Goal: Information Seeking & Learning: Learn about a topic

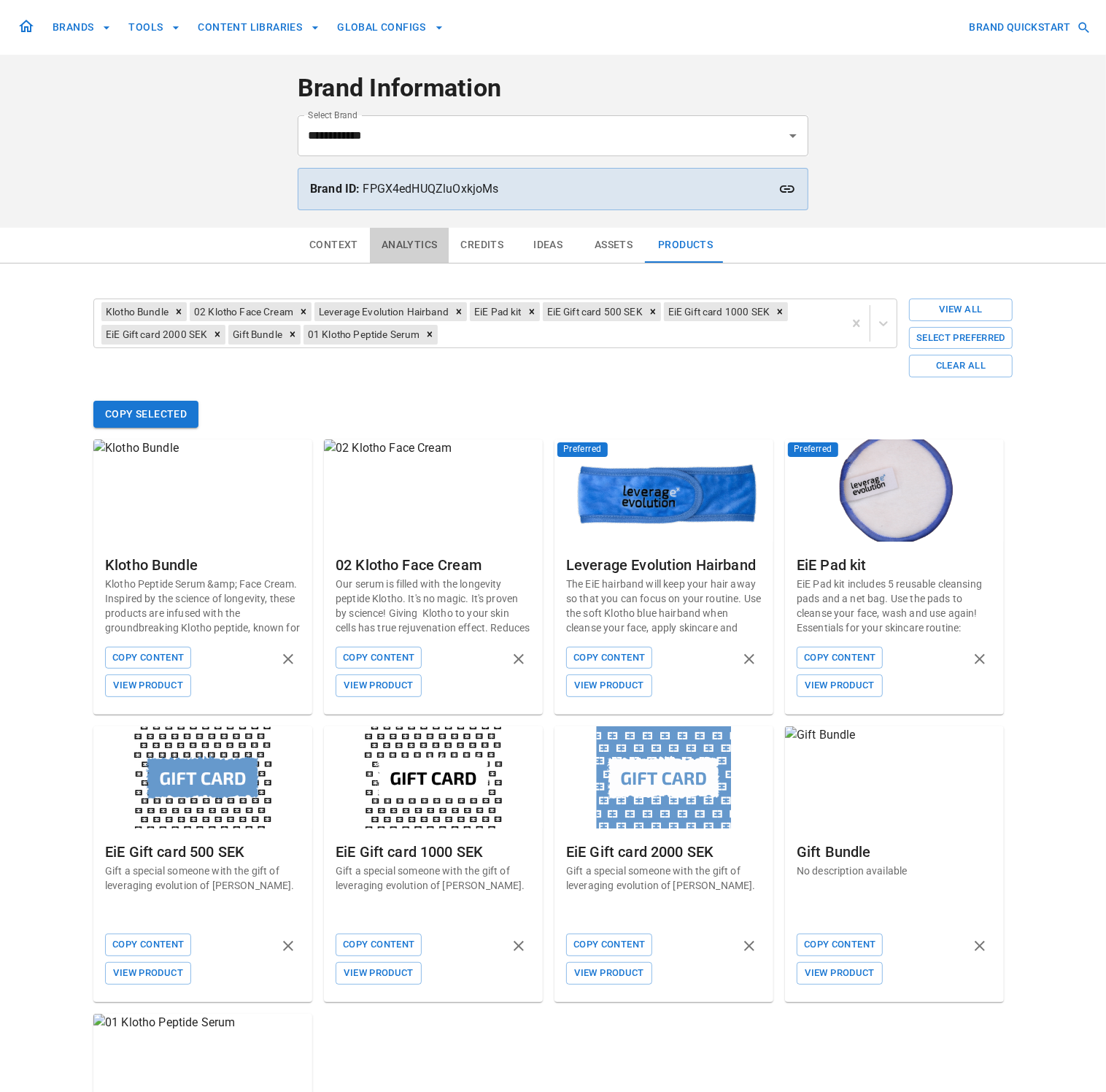
click at [421, 243] on button "Analytics" at bounding box center [410, 245] width 80 height 35
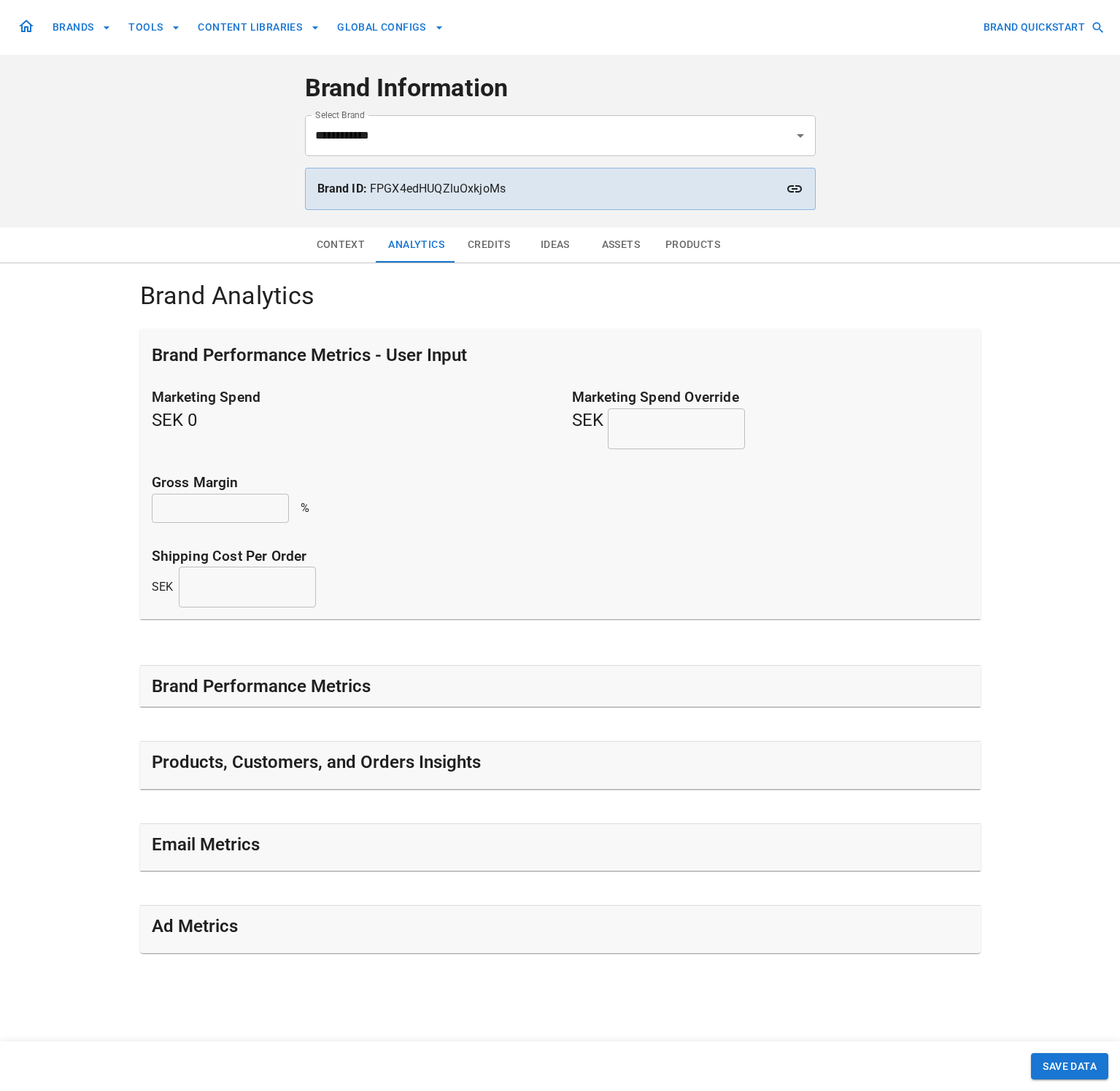
click at [320, 768] on h5 "Products, Customers, and Orders Insights" at bounding box center [316, 762] width 329 height 23
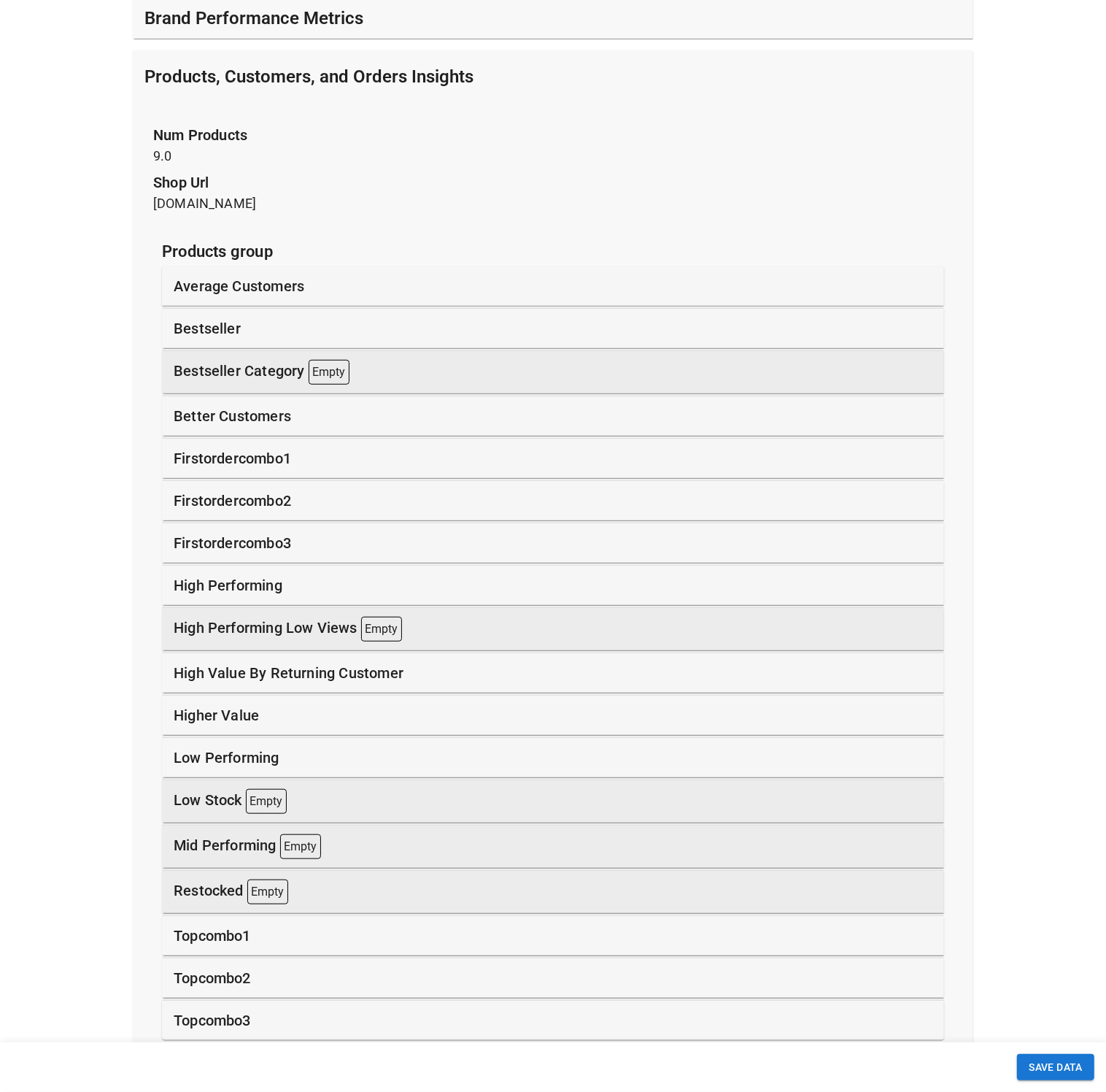
scroll to position [859, 0]
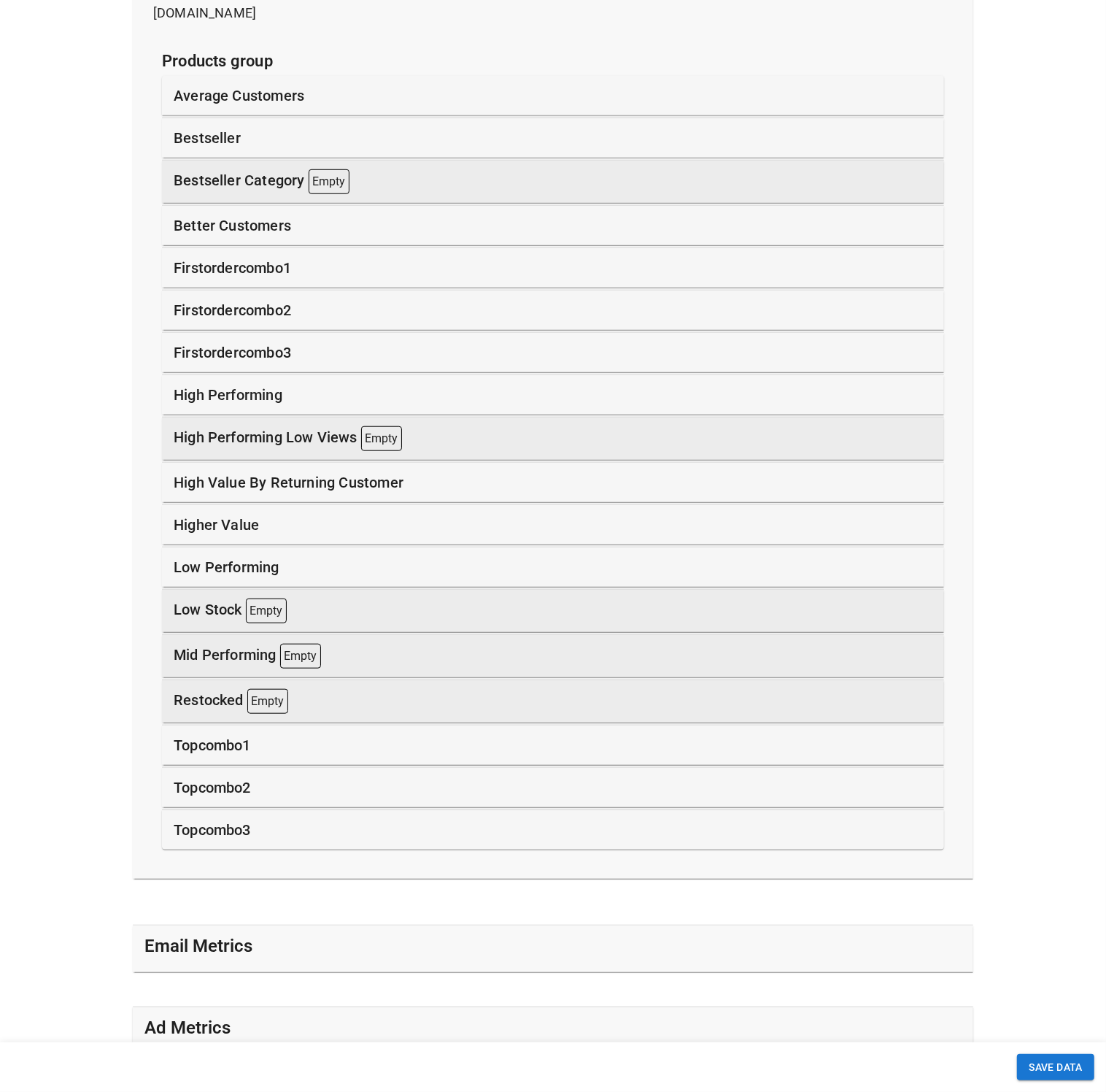
click at [230, 136] on p "bestseller" at bounding box center [207, 138] width 67 height 22
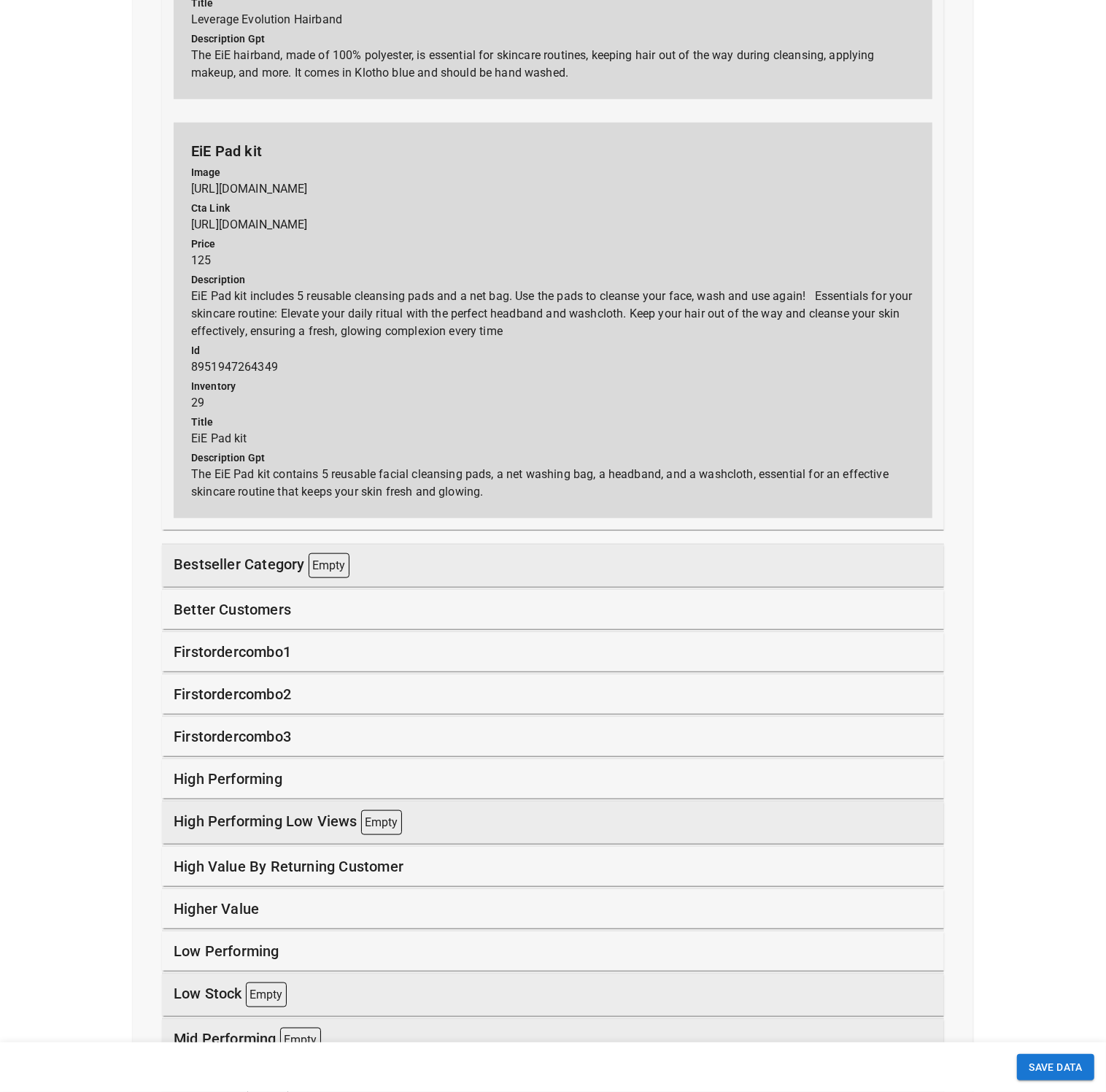
scroll to position [5544, 0]
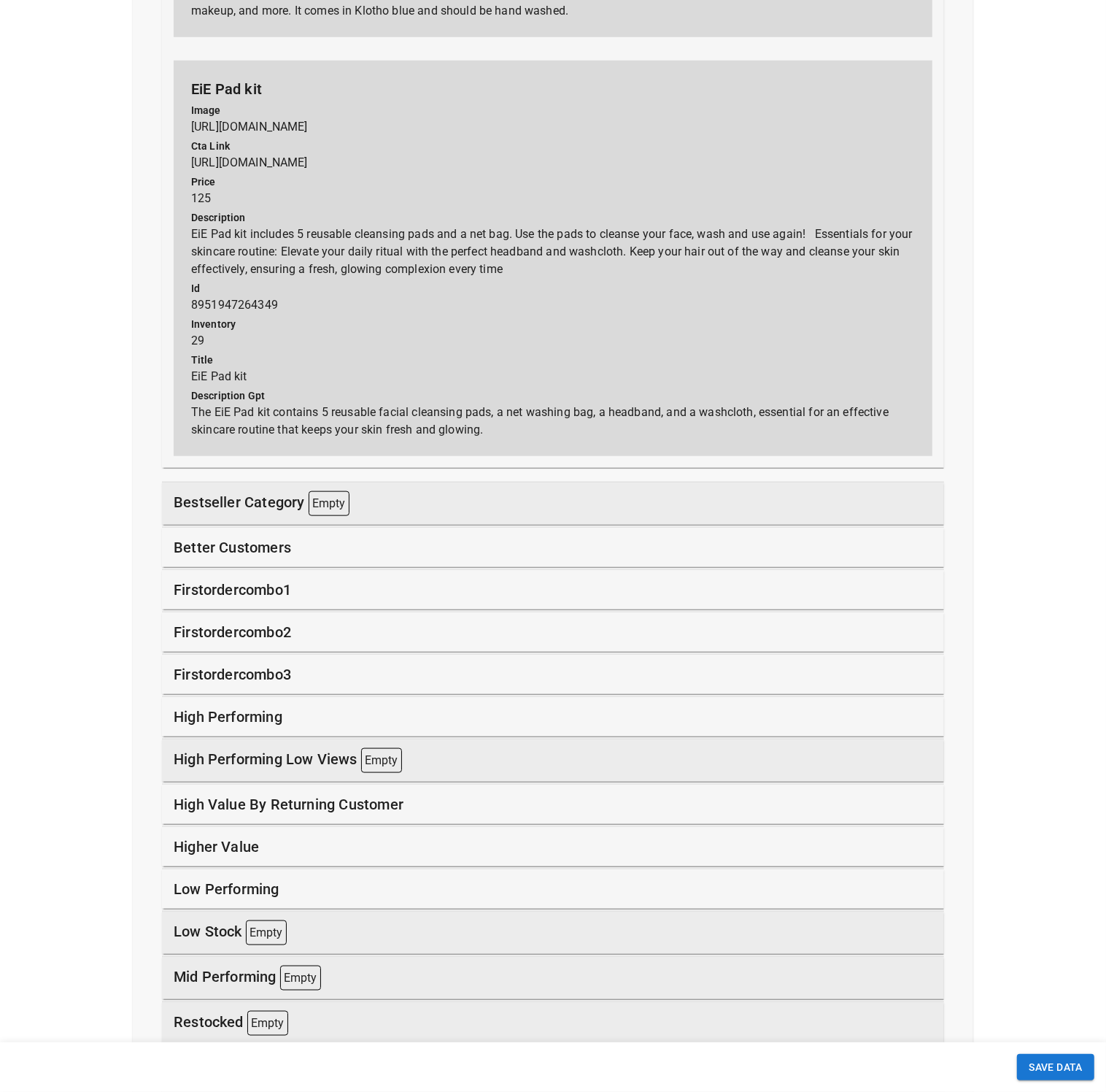
click at [270, 551] on p "better customers" at bounding box center [232, 547] width 117 height 22
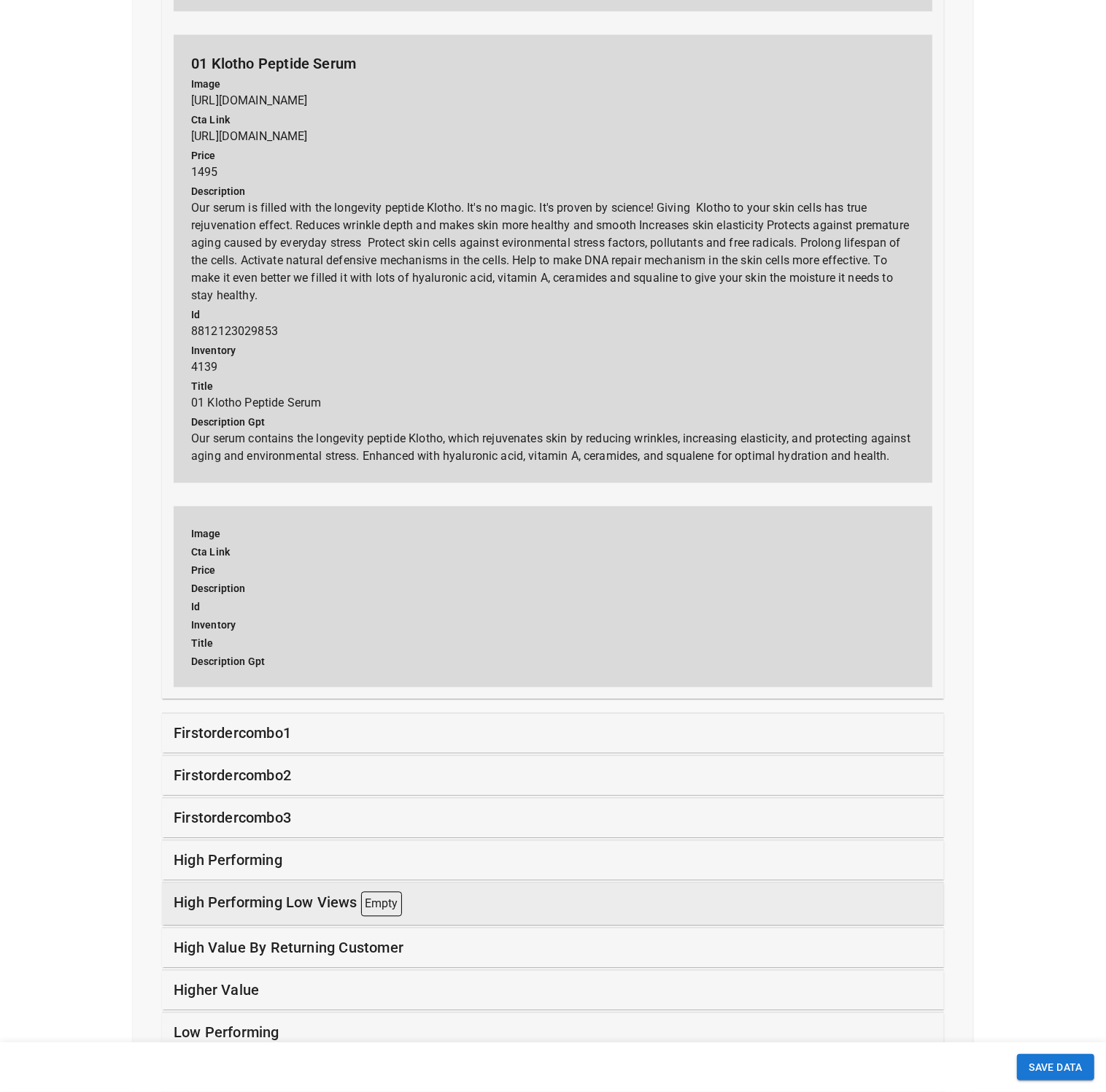
scroll to position [6603, 0]
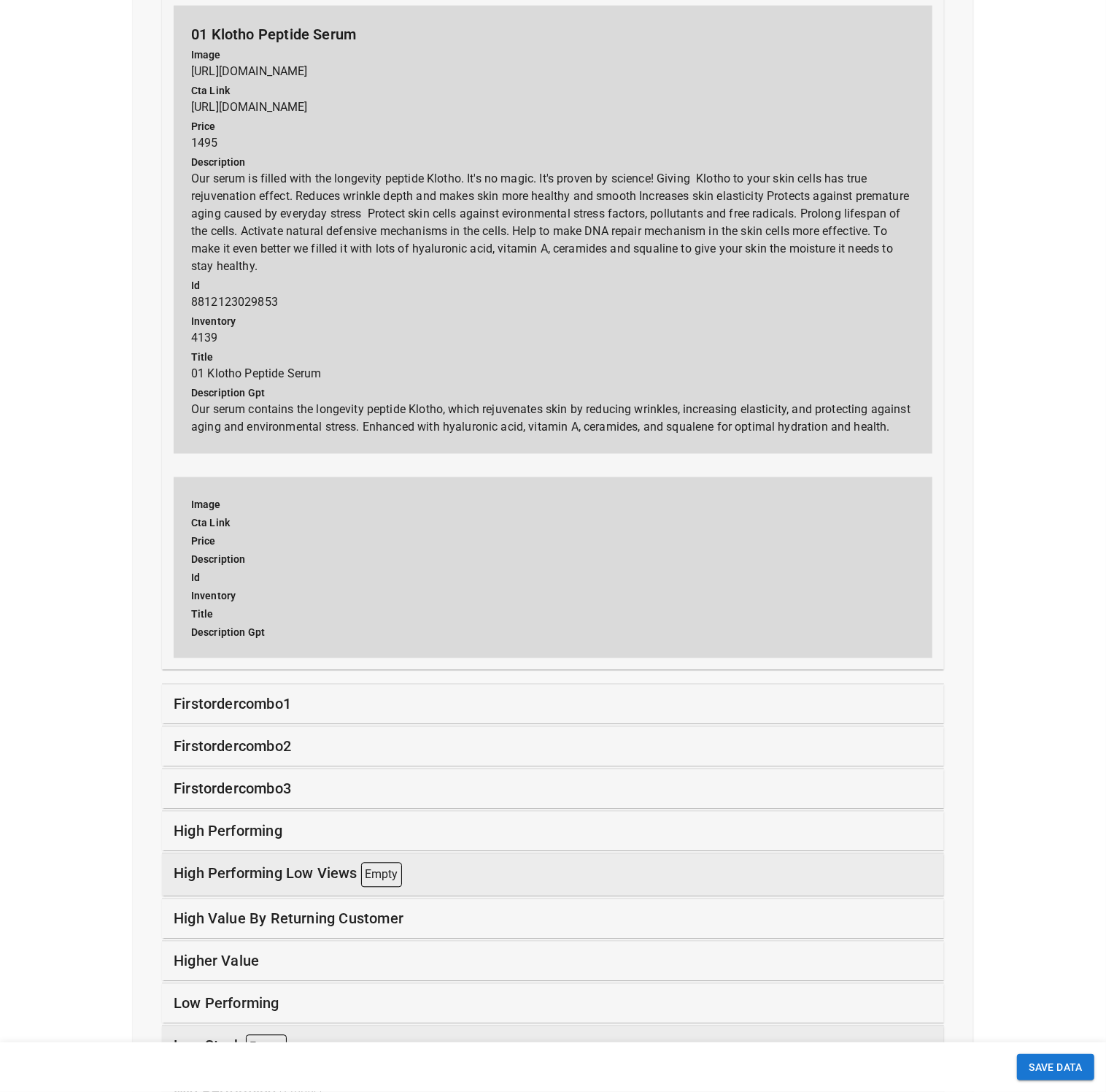
click at [222, 715] on p "firstordercombo1" at bounding box center [232, 704] width 117 height 22
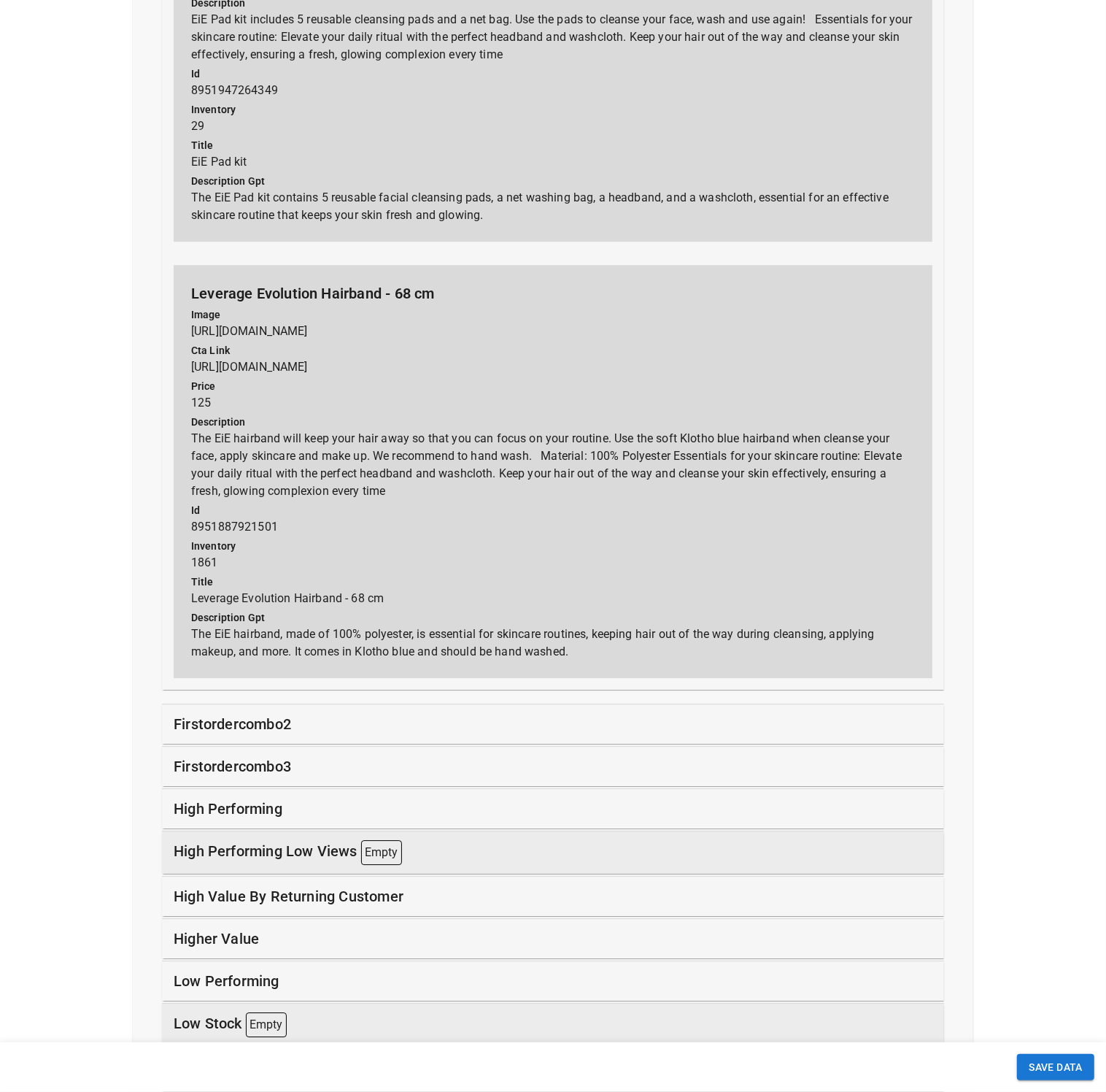
scroll to position [7627, 0]
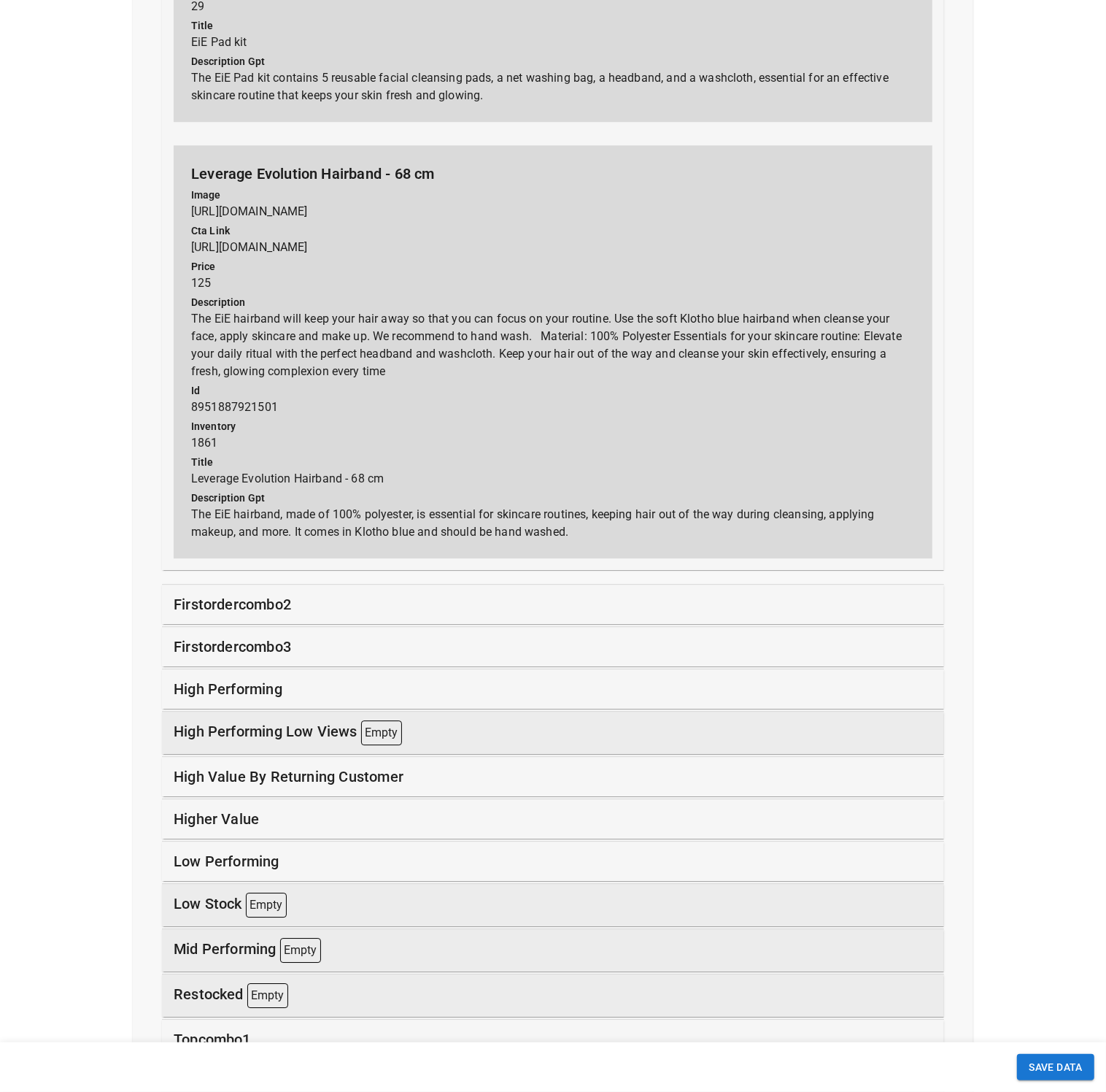
click at [277, 615] on p "firstordercombo2" at bounding box center [232, 604] width 117 height 22
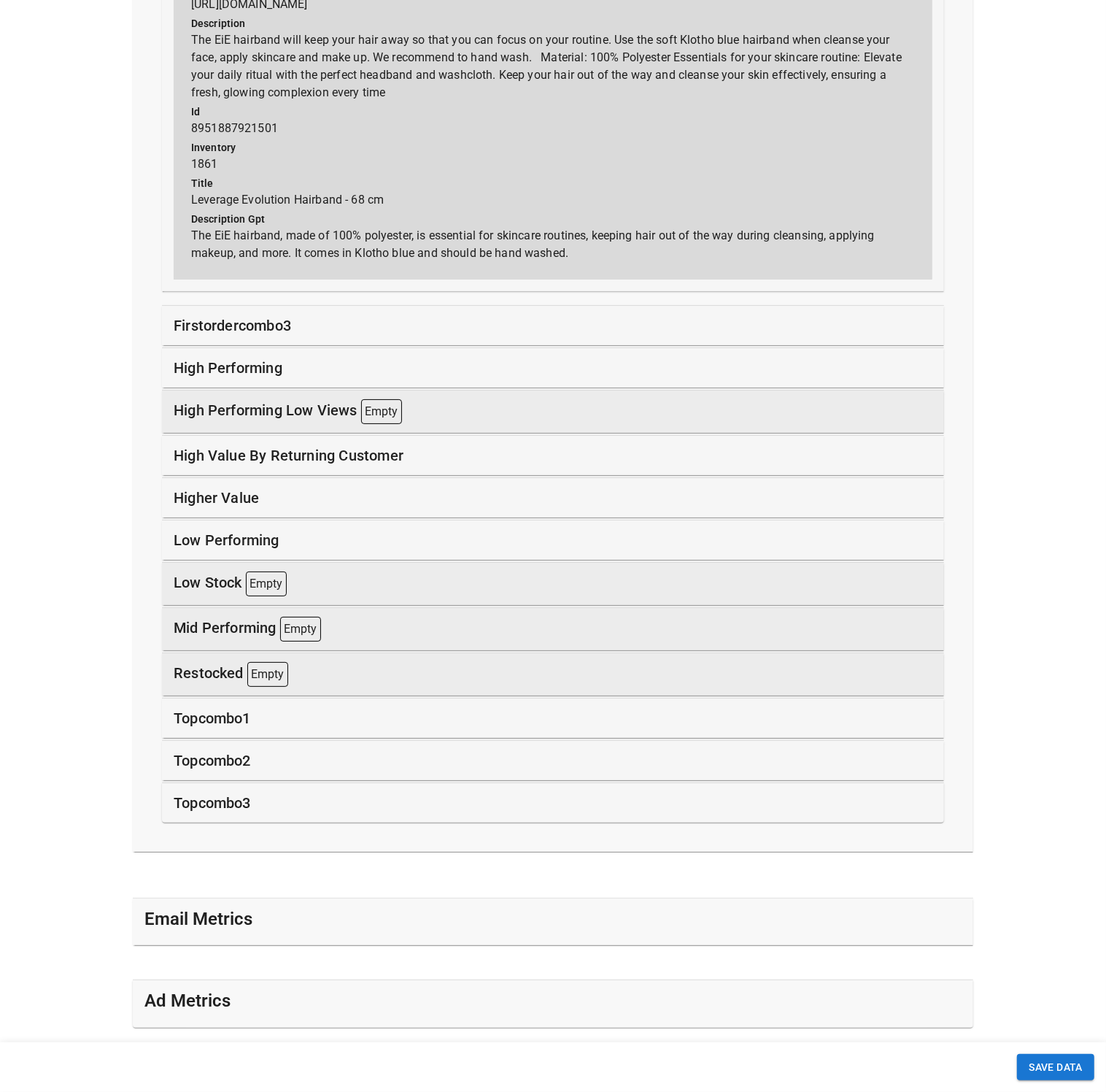
scroll to position [8885, 0]
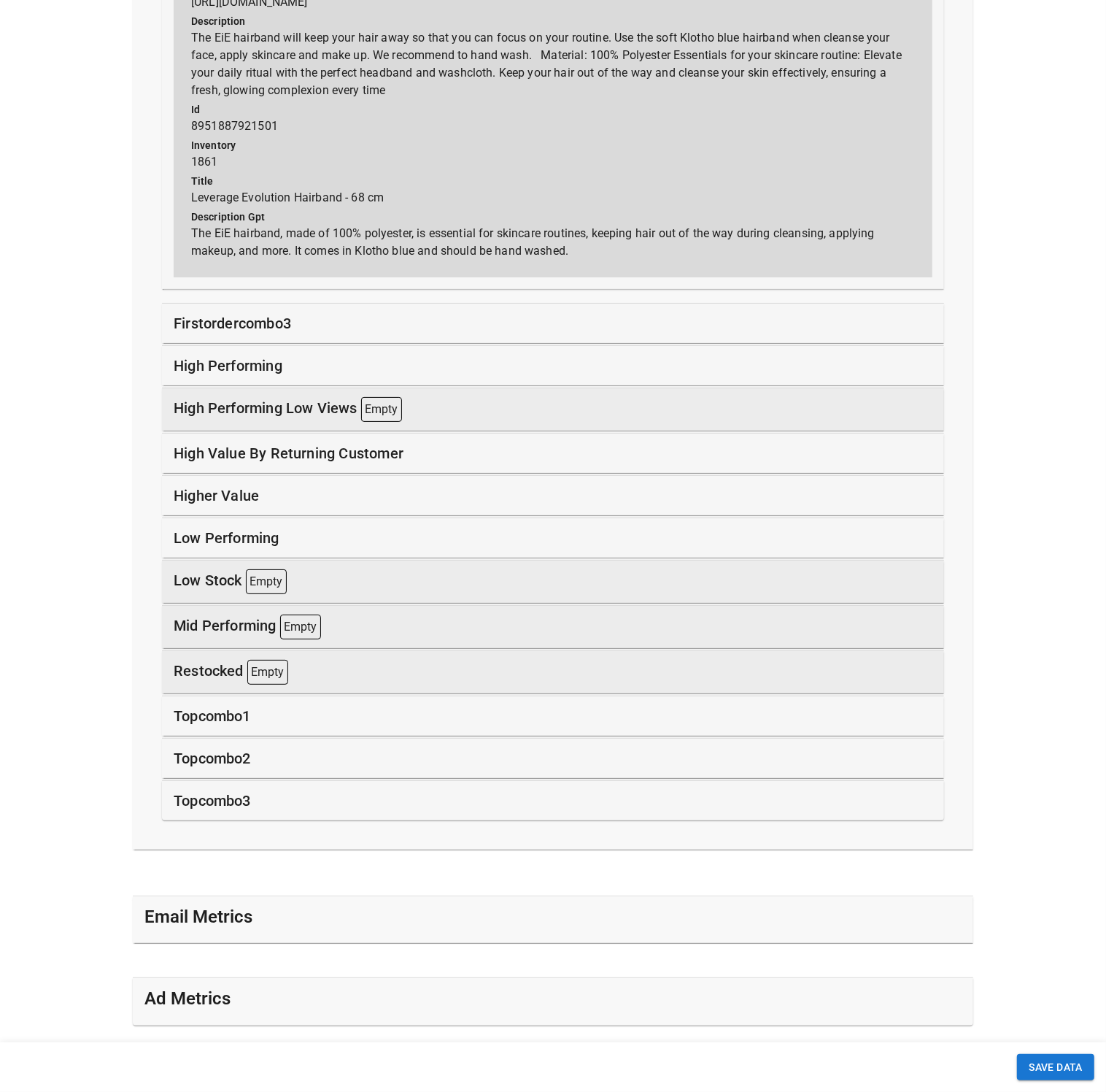
click at [248, 334] on p "firstordercombo3" at bounding box center [232, 323] width 117 height 22
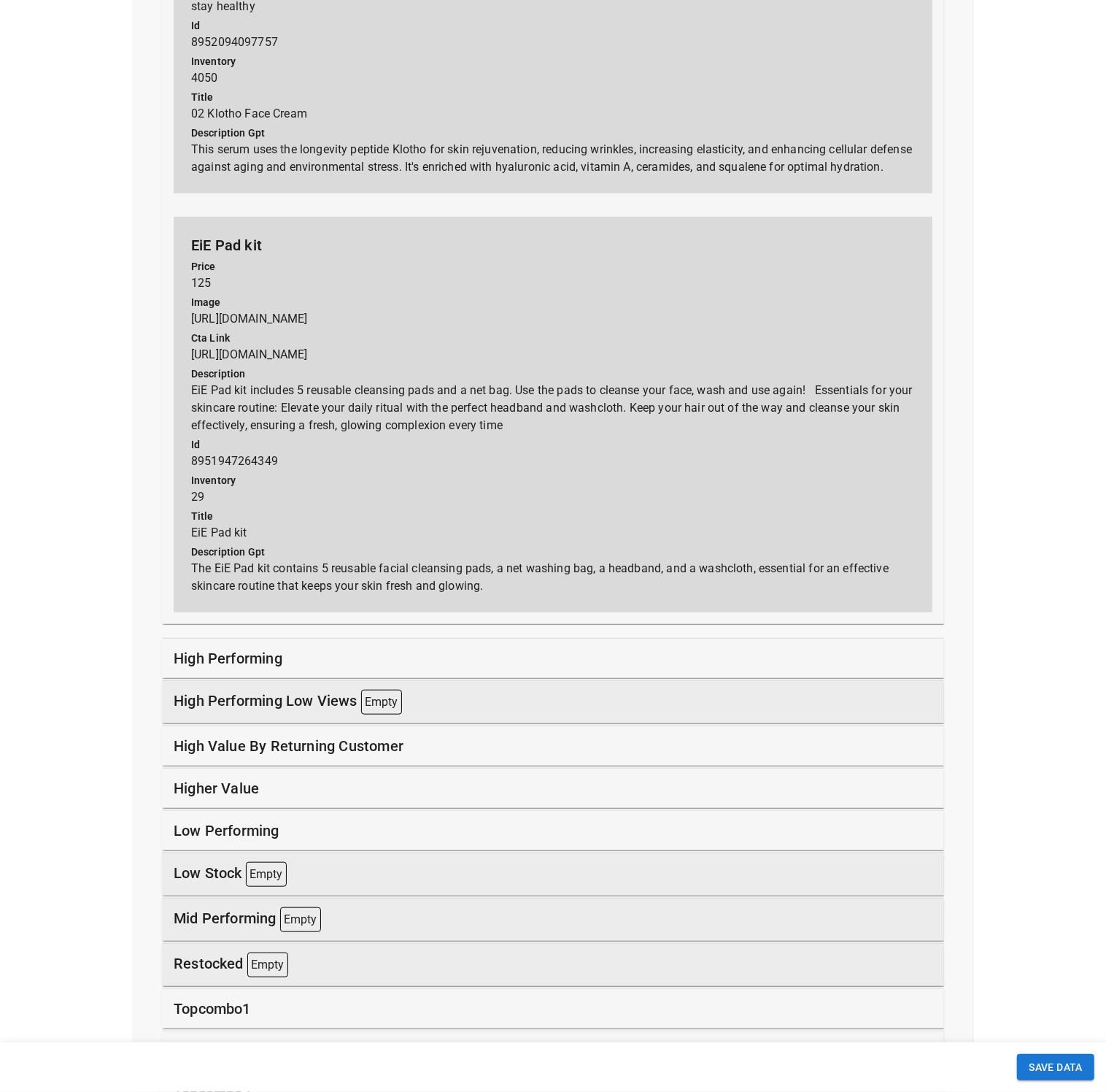
scroll to position [9558, 0]
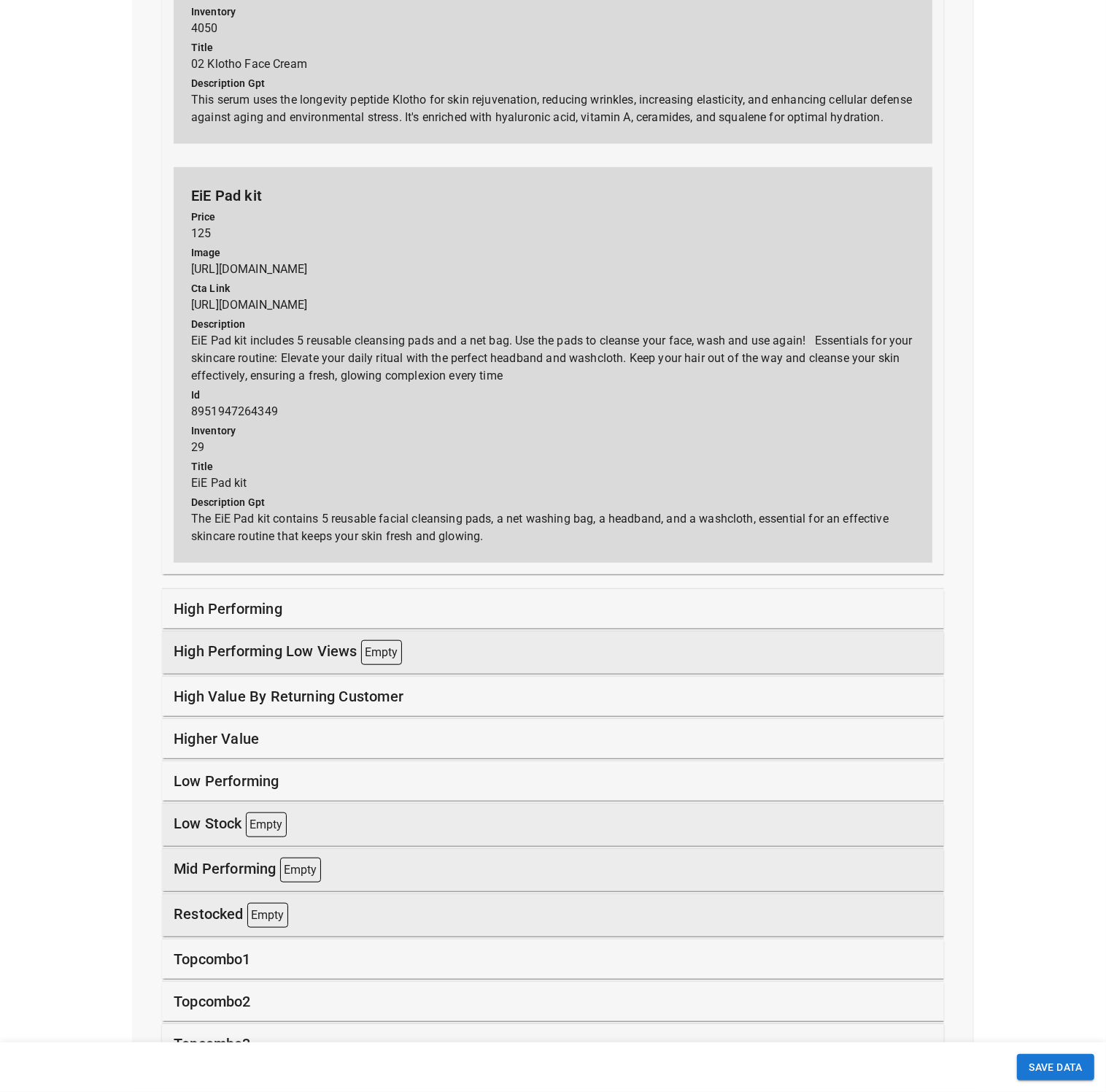
click at [276, 619] on p "high performing" at bounding box center [228, 609] width 109 height 22
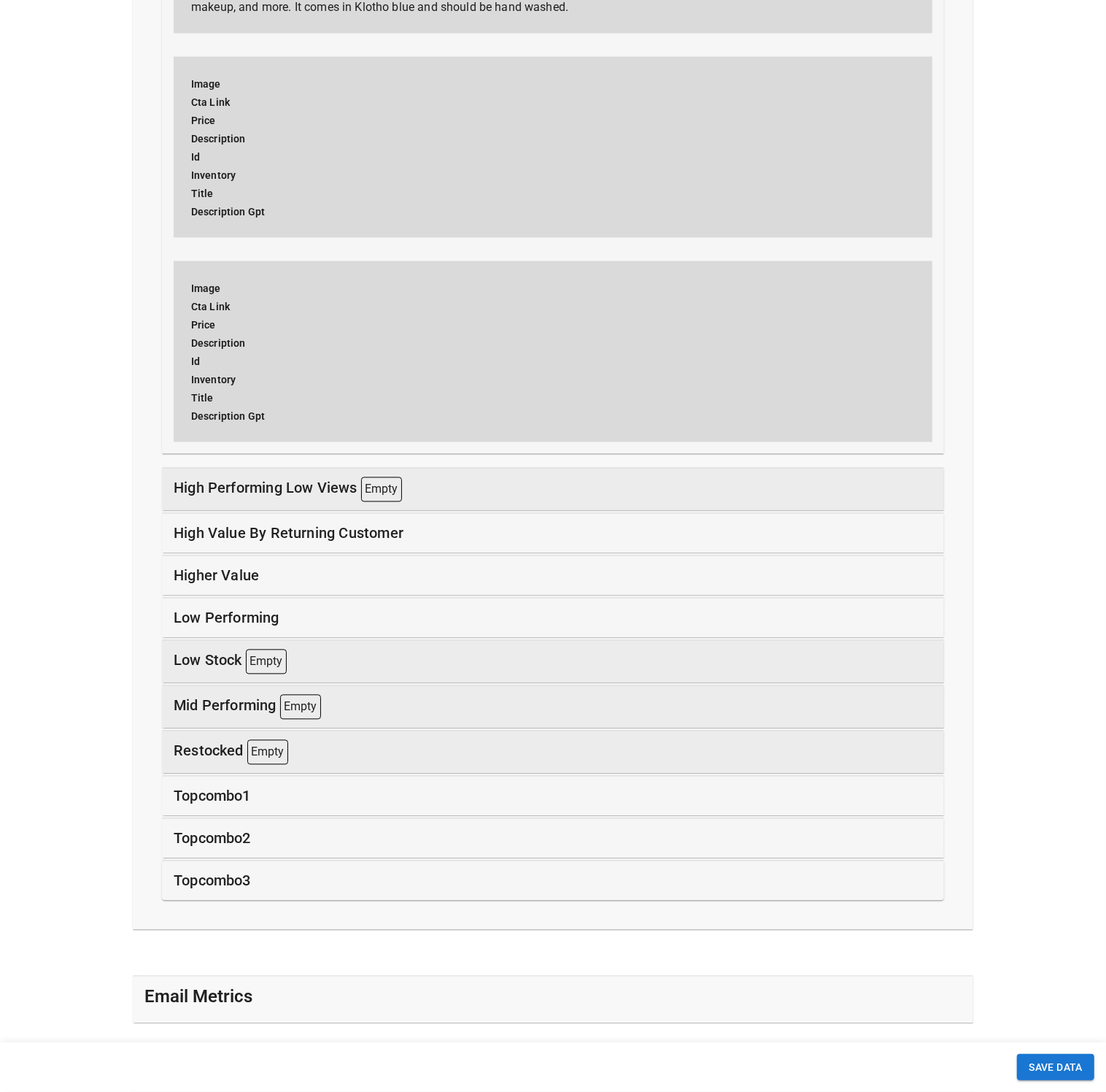
scroll to position [11056, 0]
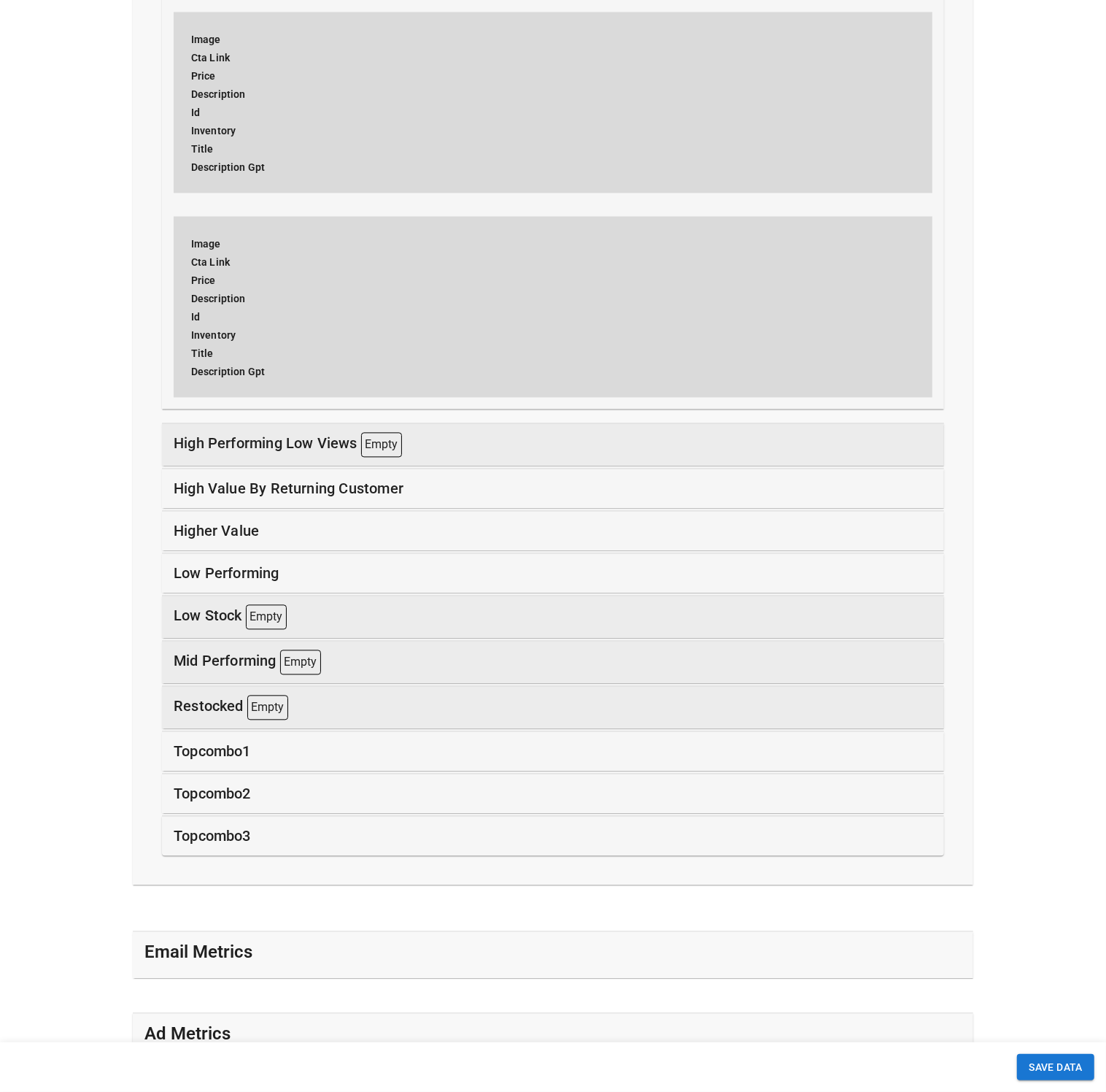
click at [269, 500] on p "high value by returning customer" at bounding box center [289, 489] width 230 height 22
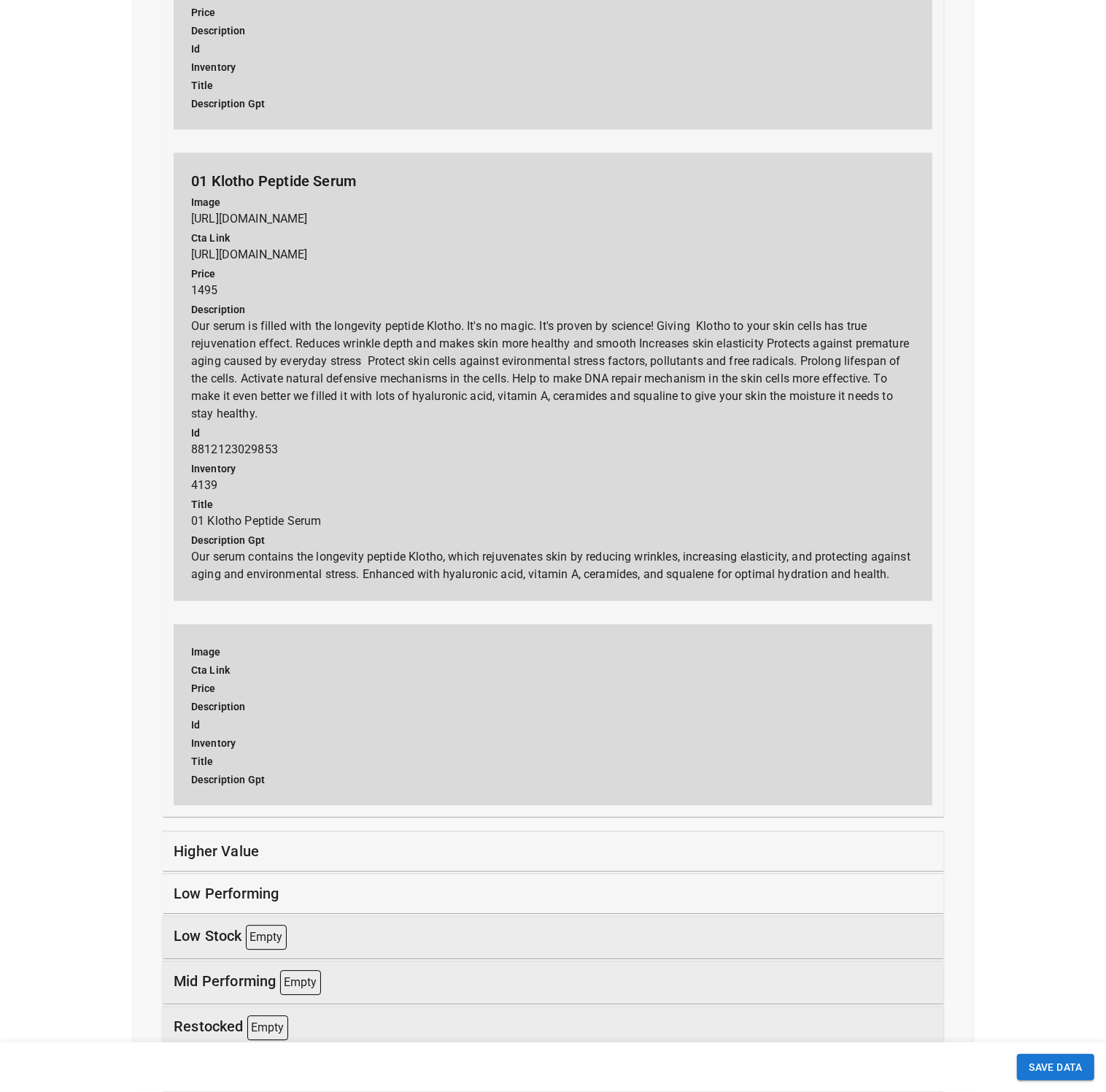
scroll to position [11653, 0]
